Goal: Find specific page/section: Find specific page/section

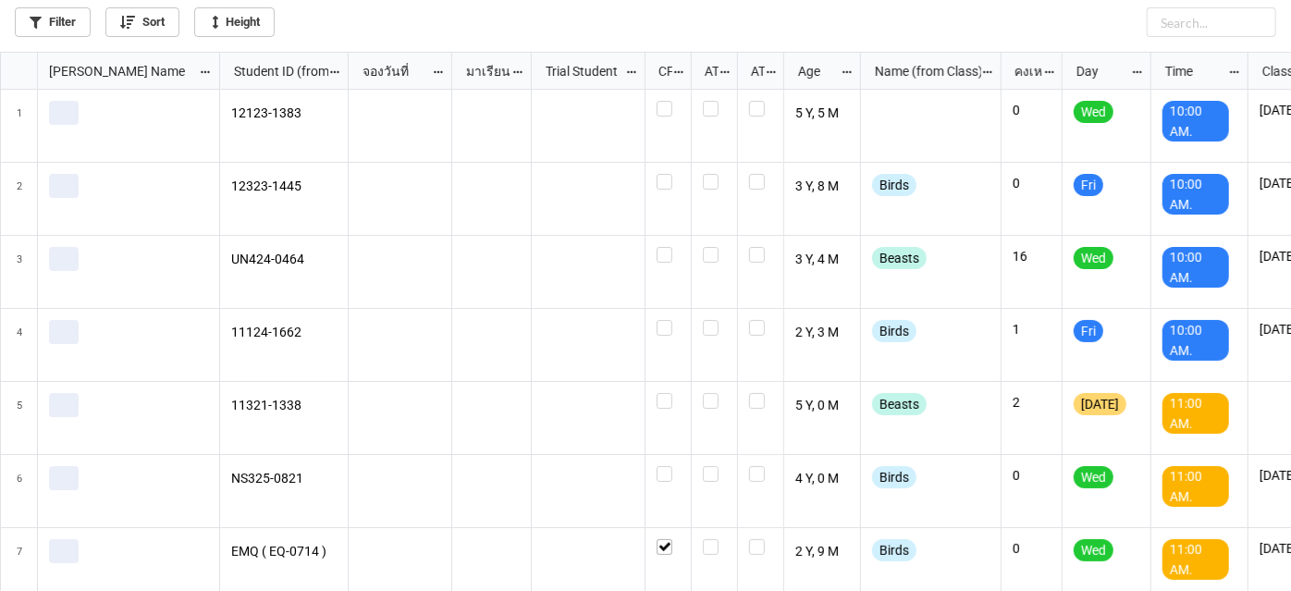
scroll to position [529, 1280]
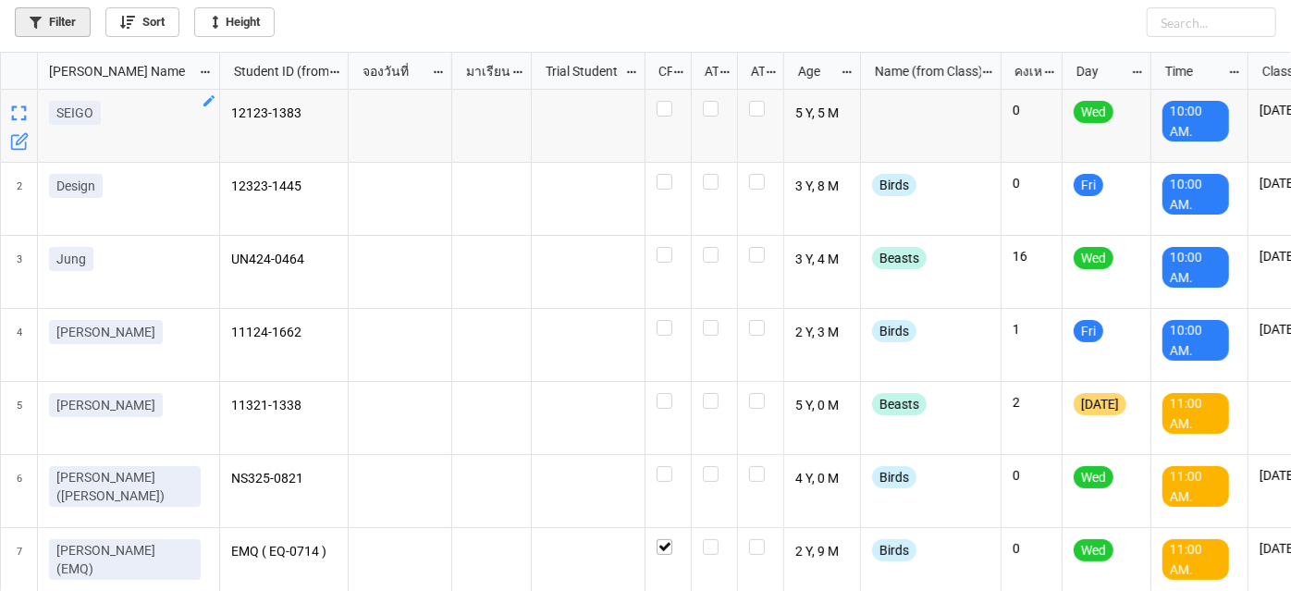
click at [52, 32] on link "Filter" at bounding box center [53, 22] width 76 height 30
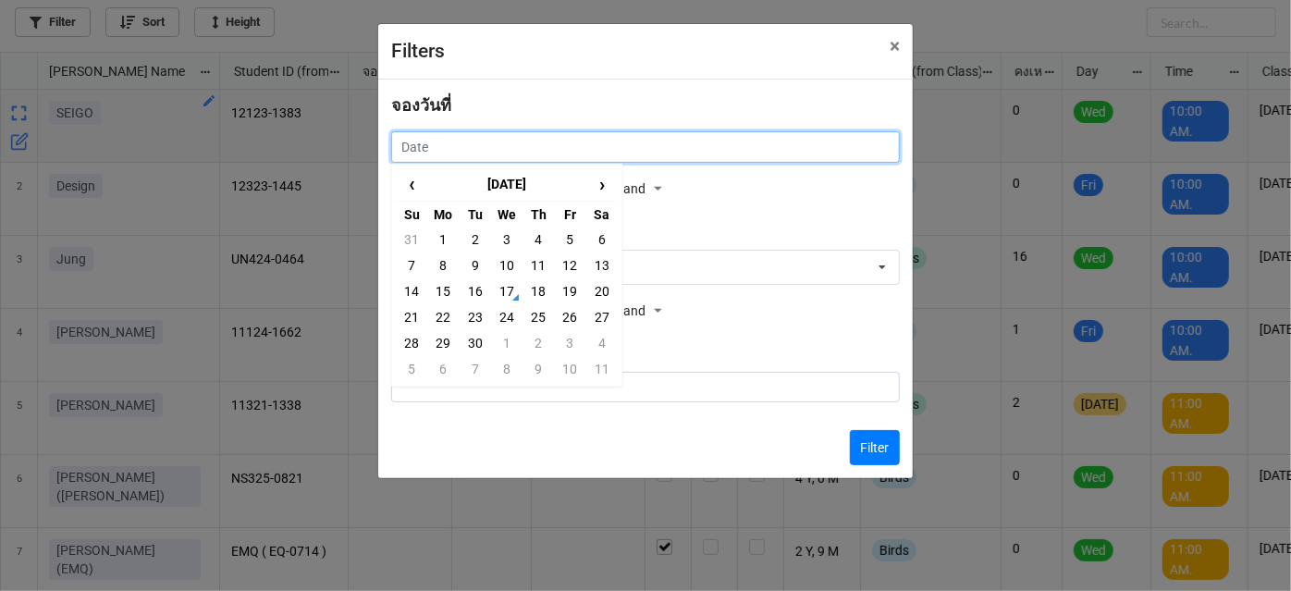
click at [778, 144] on input "text" at bounding box center [645, 146] width 508 height 31
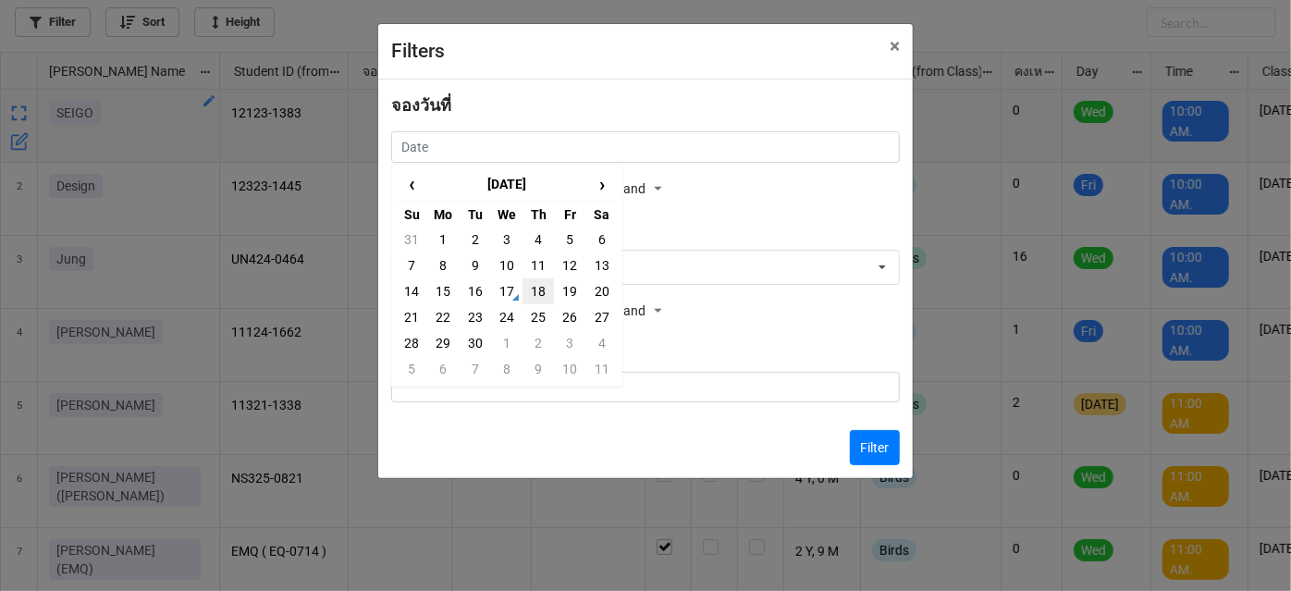
click at [533, 290] on td "18" at bounding box center [537, 291] width 31 height 26
type input "18/9/2025"
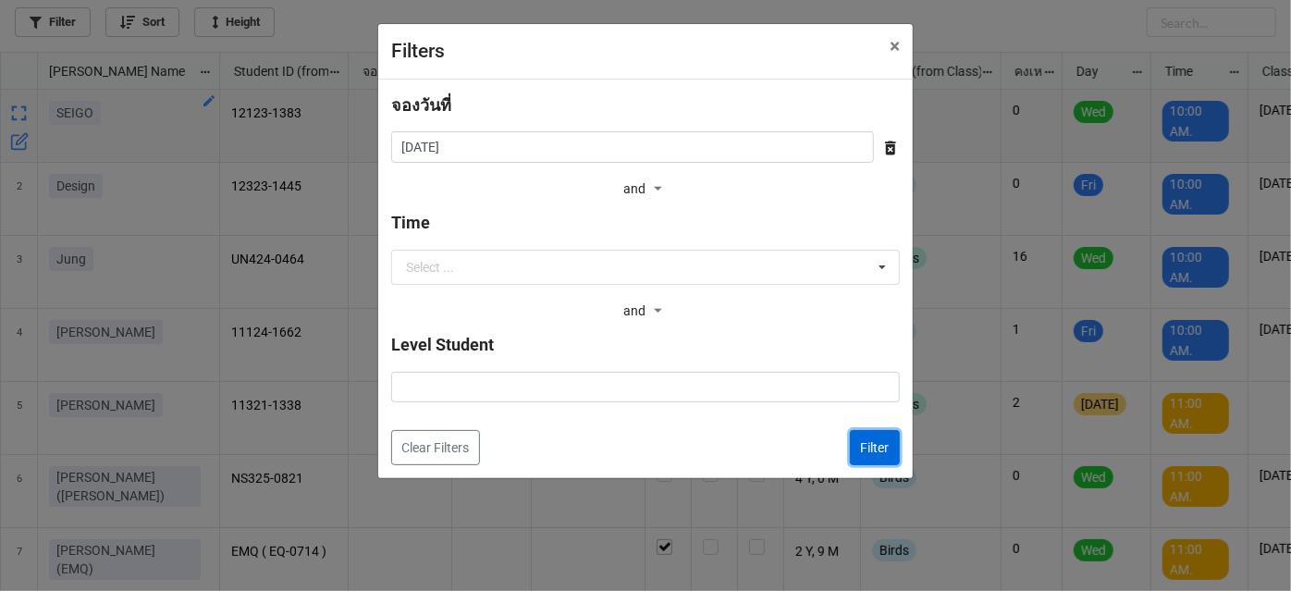
click at [881, 447] on button "Filter" at bounding box center [875, 447] width 50 height 35
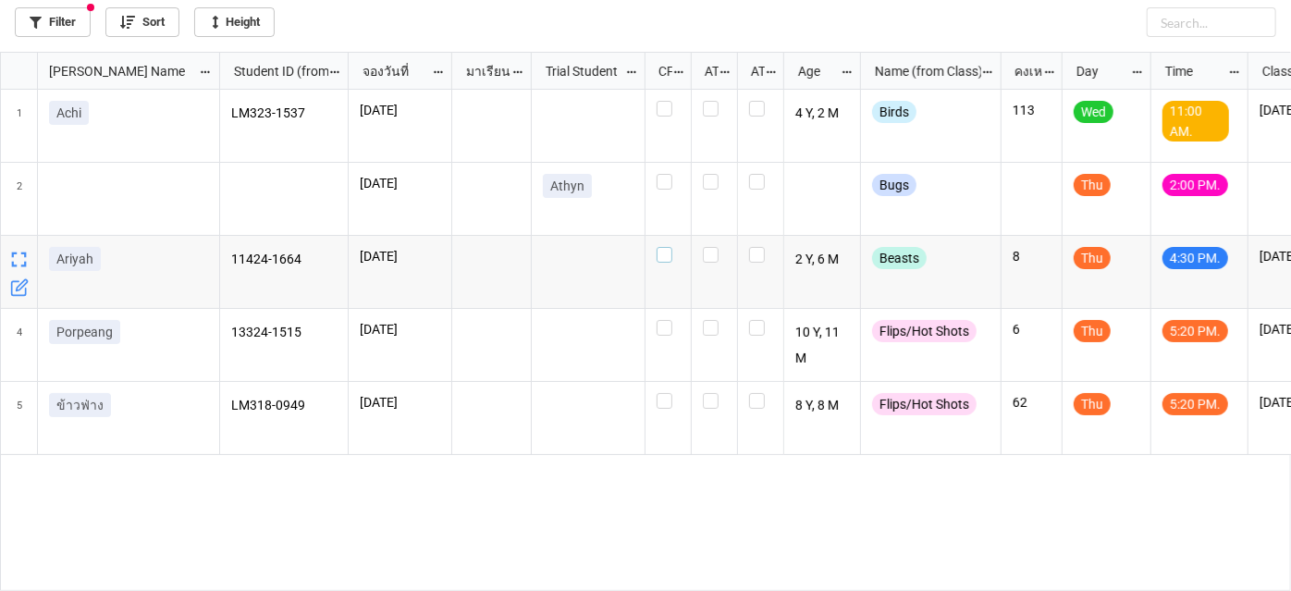
click at [666, 247] on label "grid" at bounding box center [667, 247] width 23 height 0
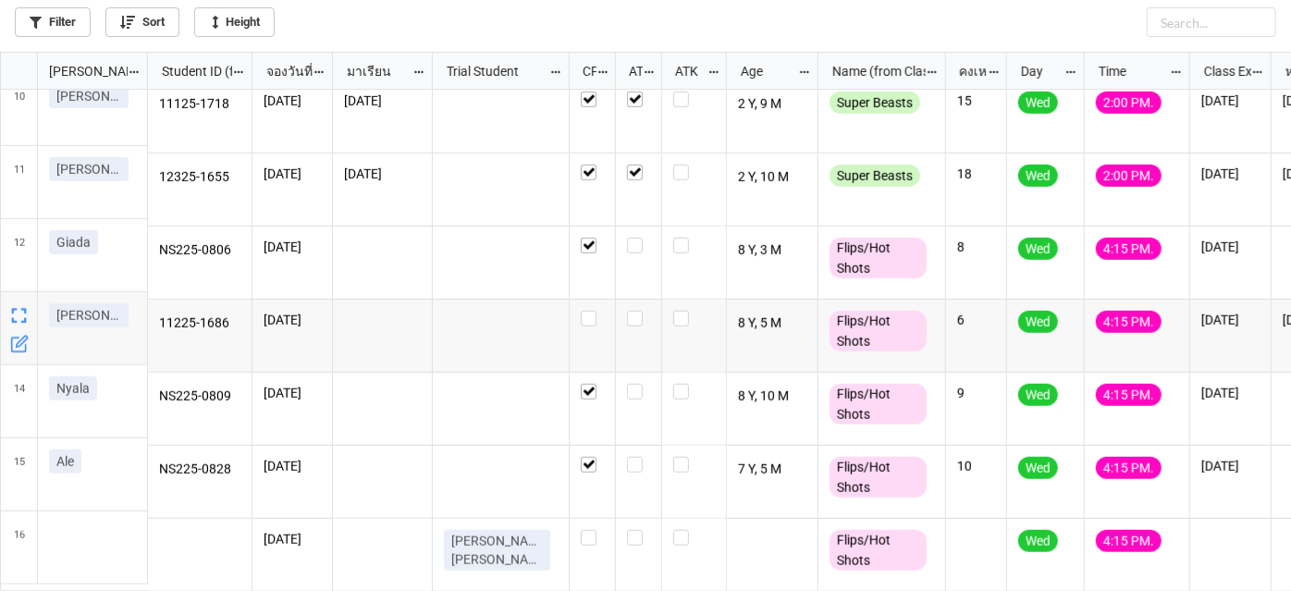
scroll to position [675, 0]
click at [631, 238] on label "grid" at bounding box center [638, 238] width 23 height 0
click at [632, 311] on label "grid" at bounding box center [638, 311] width 23 height 0
click at [640, 384] on label "grid" at bounding box center [638, 384] width 23 height 0
click at [636, 457] on label "grid" at bounding box center [638, 457] width 23 height 0
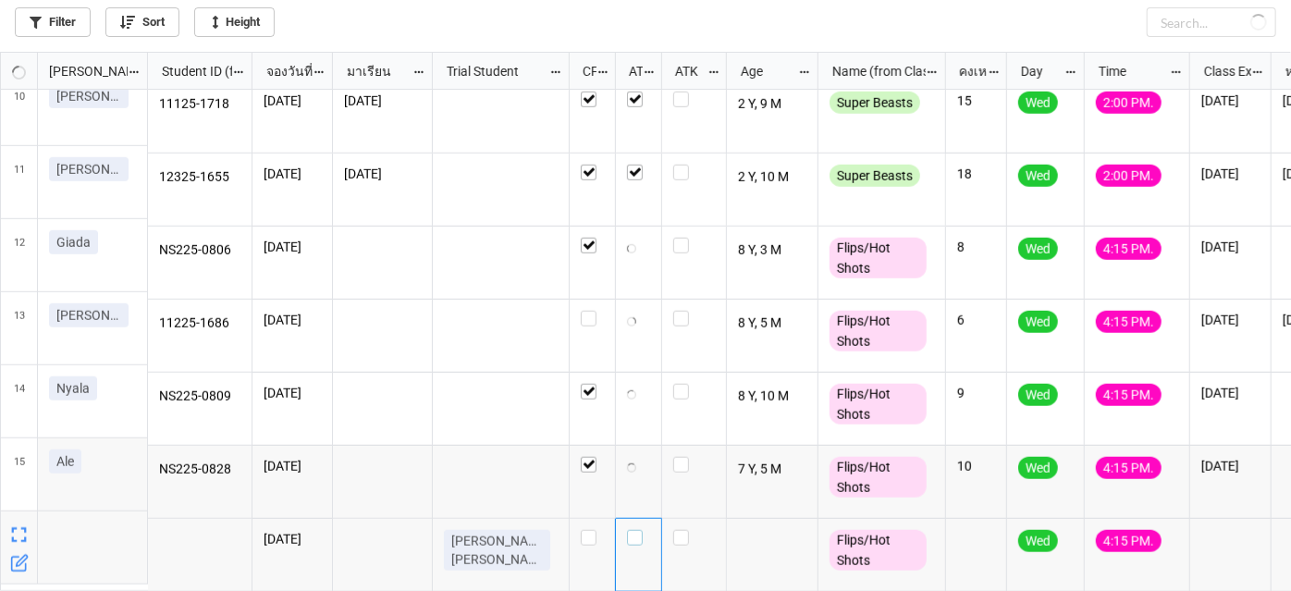
click at [636, 530] on label "grid" at bounding box center [638, 530] width 23 height 0
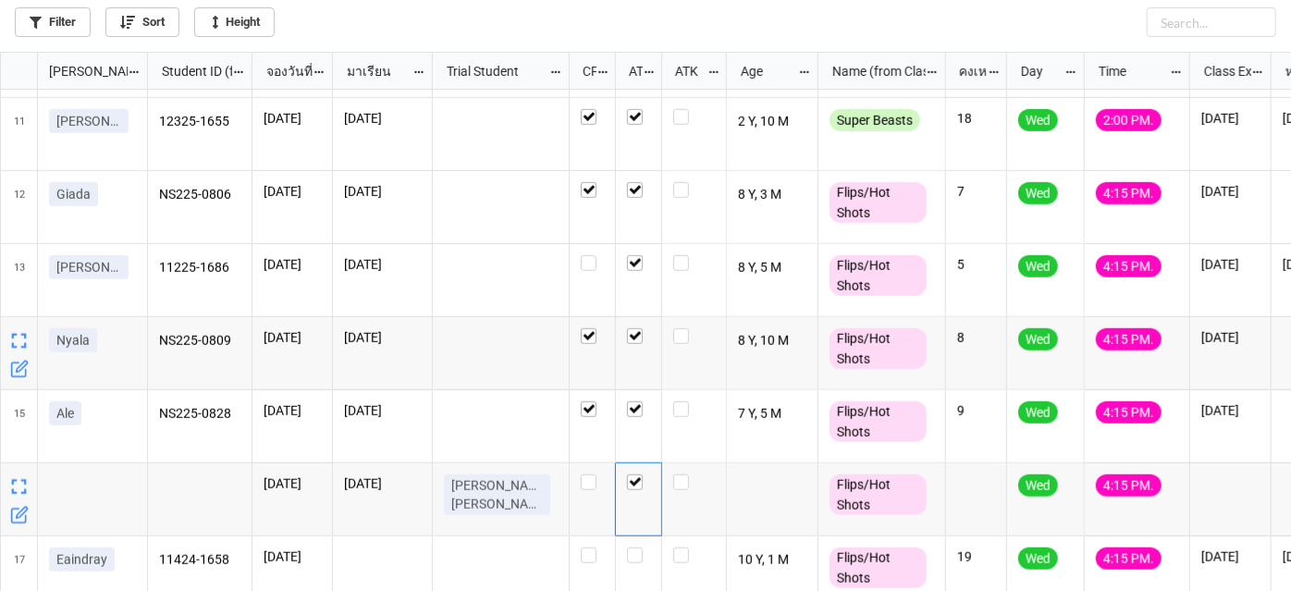
scroll to position [747, 0]
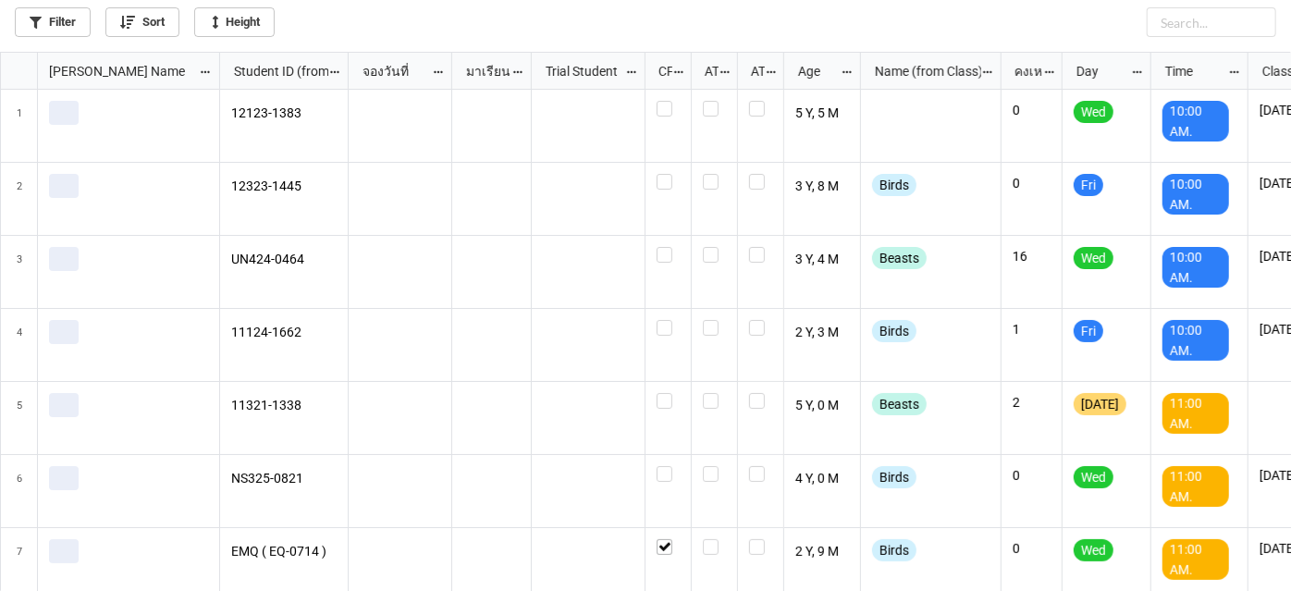
scroll to position [529, 1280]
click at [46, 33] on link "Filter" at bounding box center [53, 22] width 76 height 30
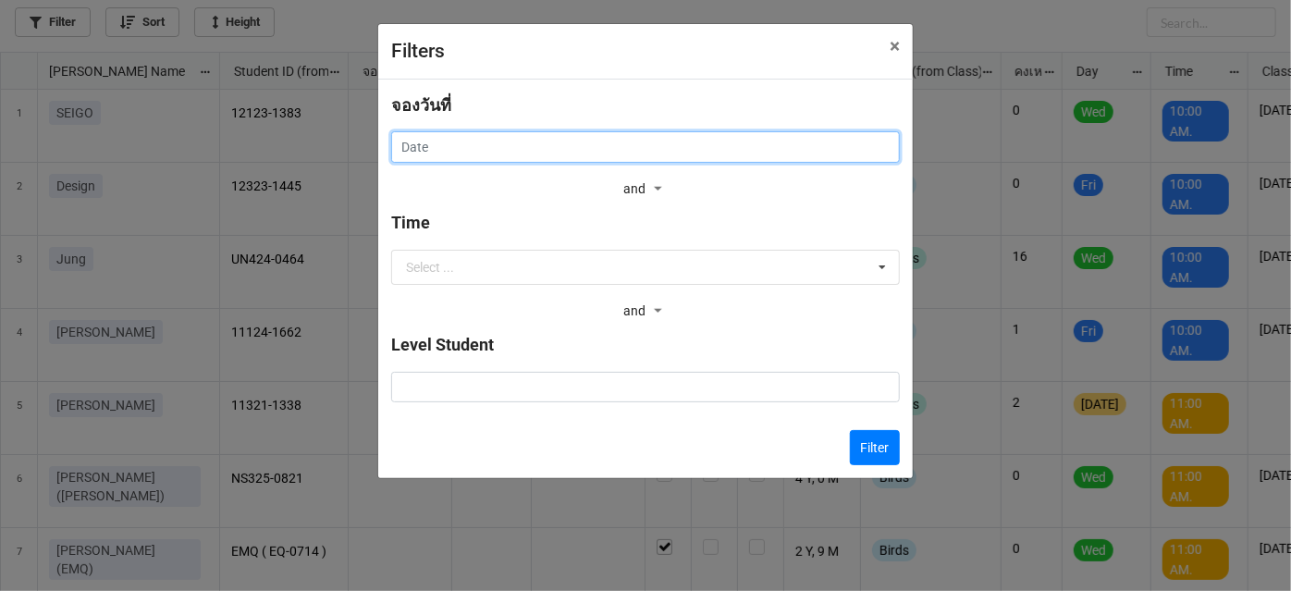
click at [673, 142] on input "text" at bounding box center [645, 146] width 508 height 31
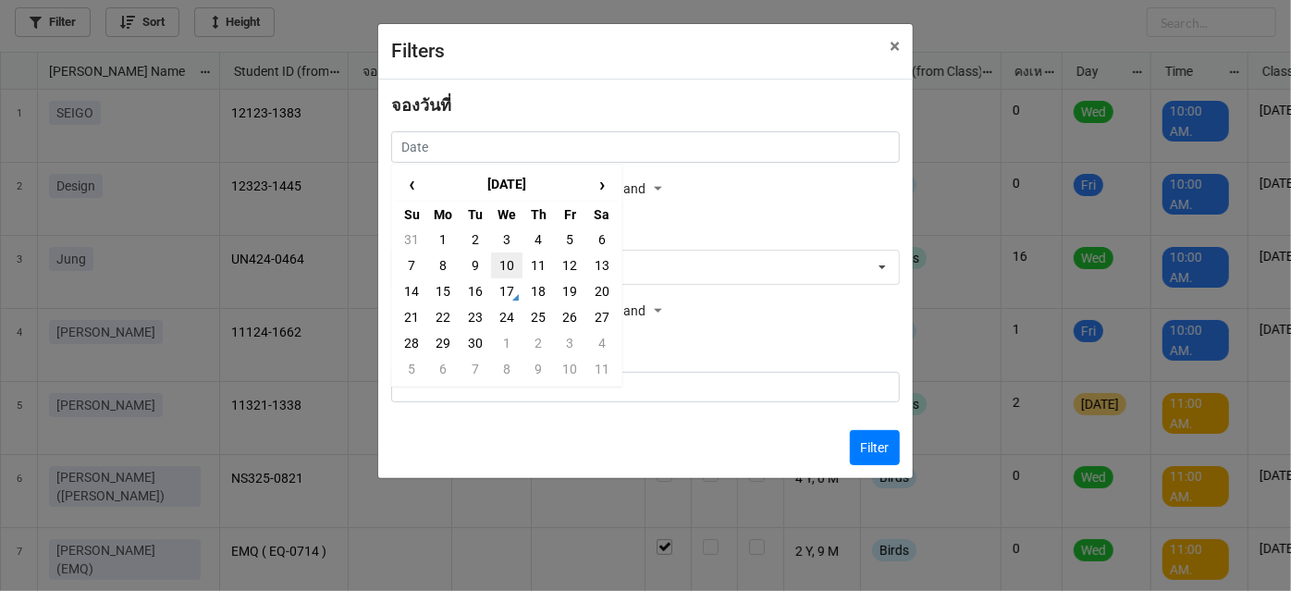
click at [507, 258] on td "10" at bounding box center [506, 265] width 31 height 26
type input "[DATE]"
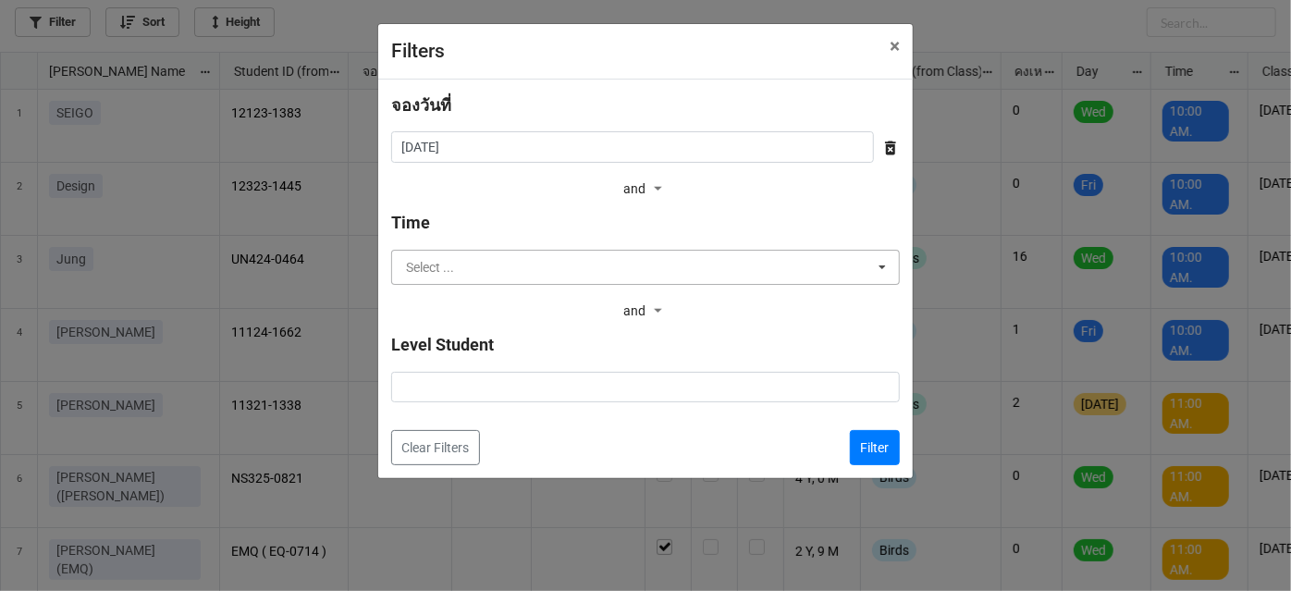
click at [512, 265] on input "text" at bounding box center [646, 267] width 507 height 33
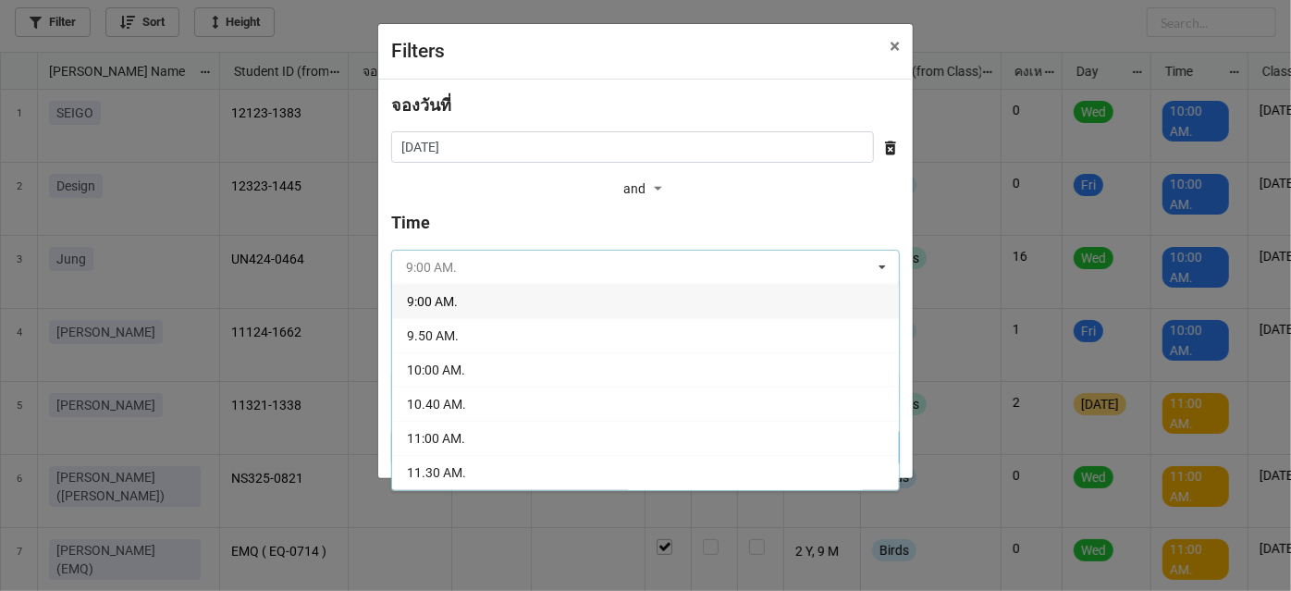
scroll to position [336, 0]
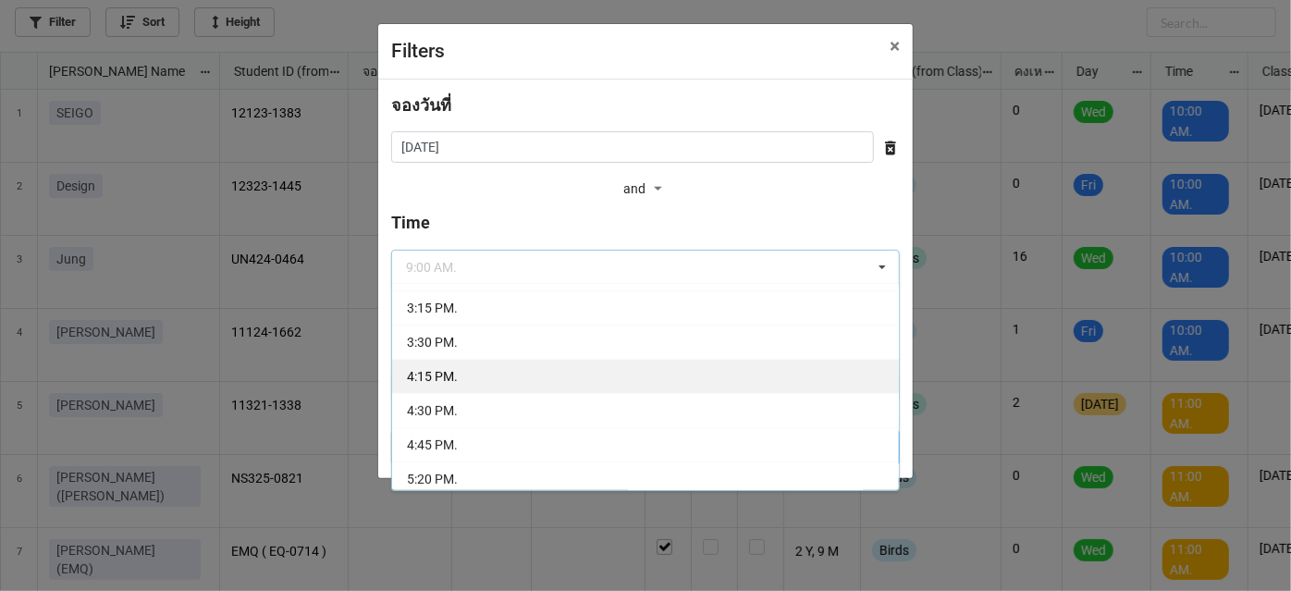
click at [629, 376] on div "4:15 PM." at bounding box center [645, 376] width 507 height 34
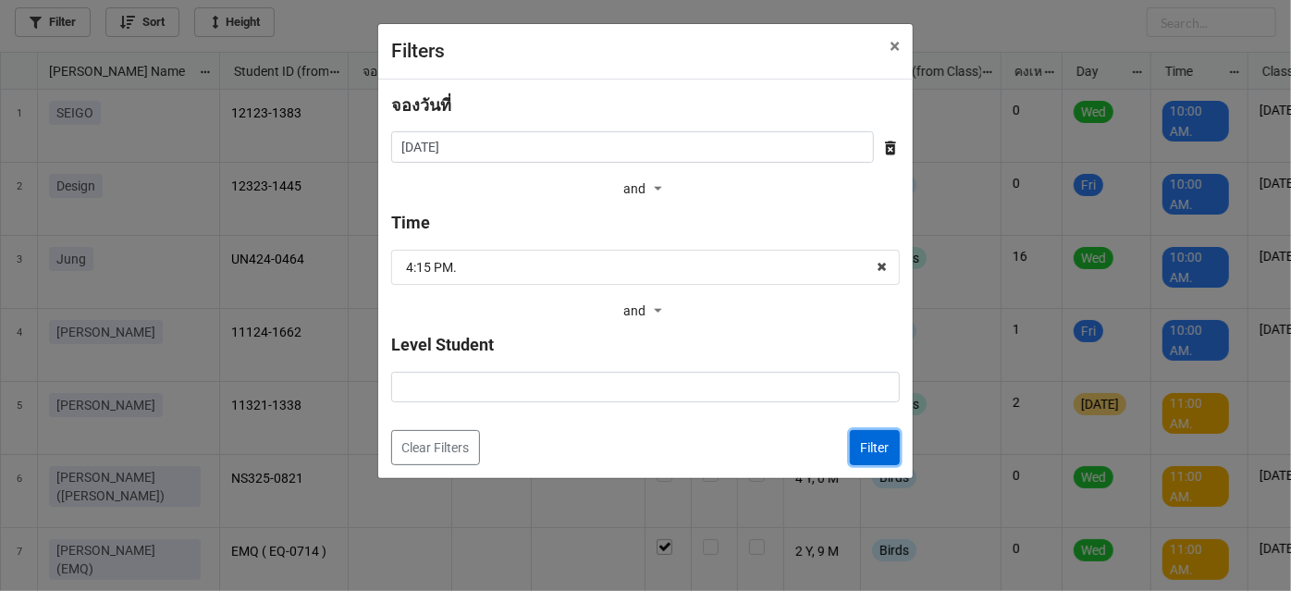
click at [871, 444] on button "Filter" at bounding box center [875, 447] width 50 height 35
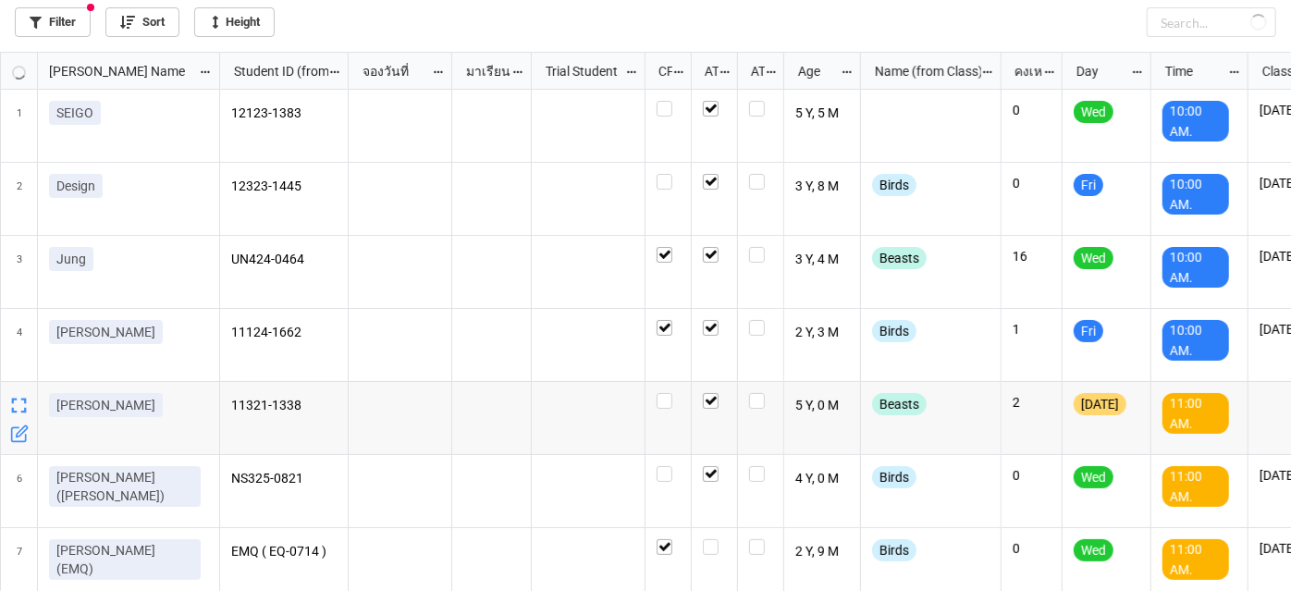
checkbox input "true"
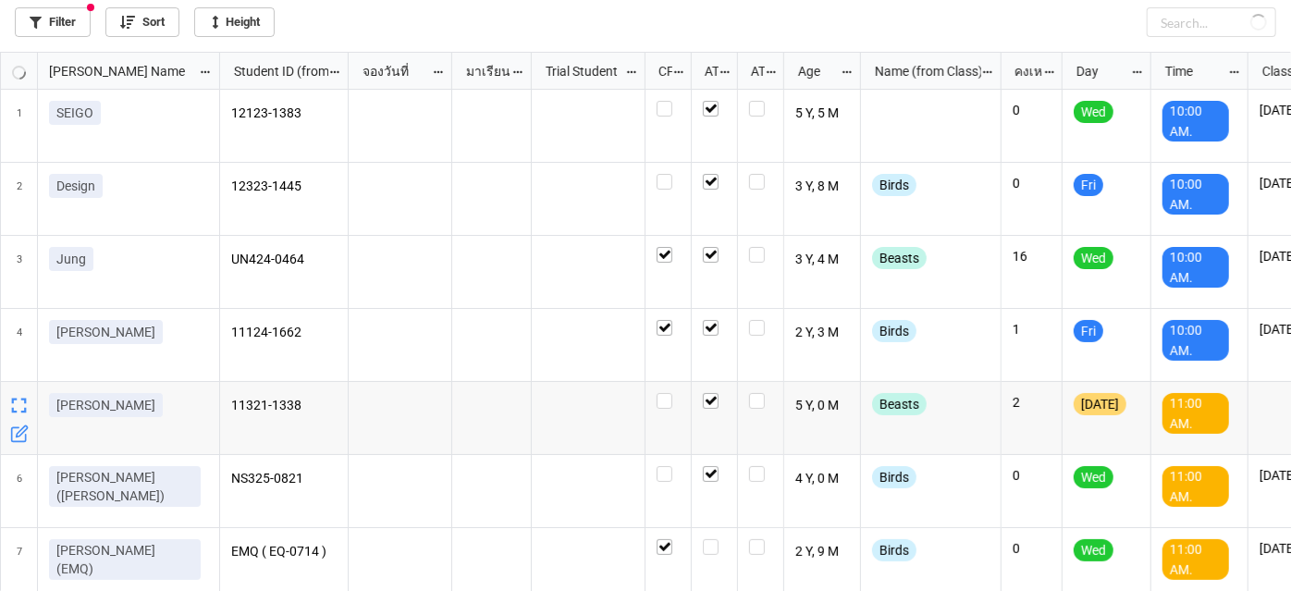
checkbox input "true"
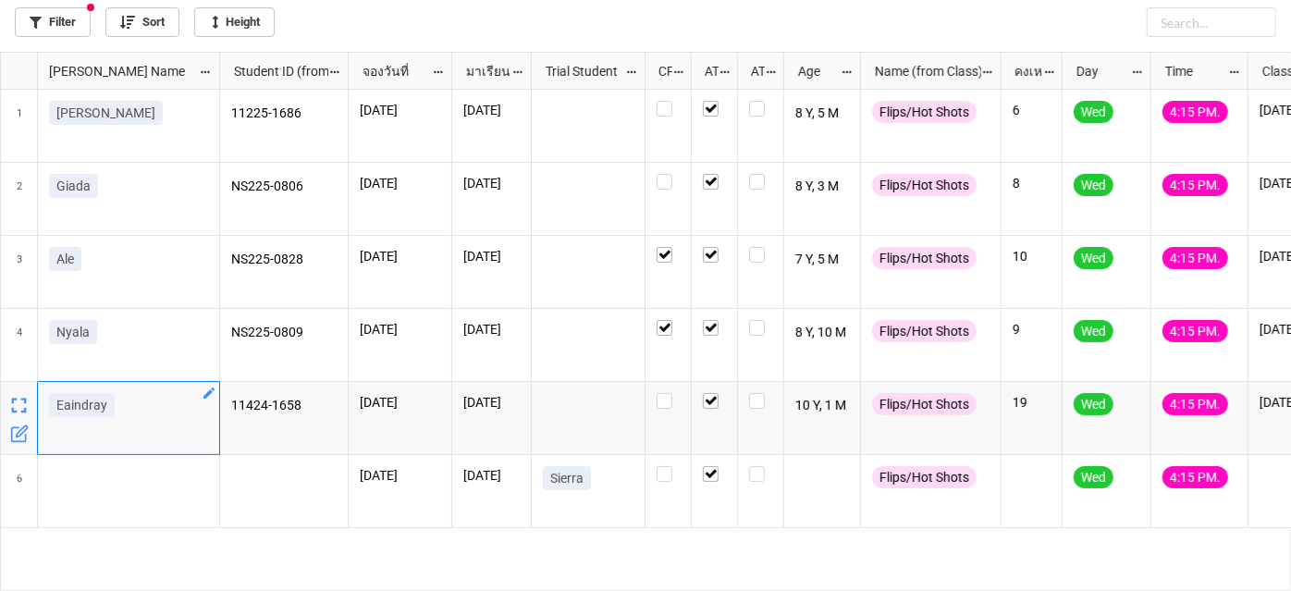
drag, startPoint x: 113, startPoint y: 412, endPoint x: 51, endPoint y: 412, distance: 61.9
click at [51, 412] on link "Eaindray" at bounding box center [82, 405] width 66 height 24
copy p "Eaindray"
